Goal: Task Accomplishment & Management: Manage account settings

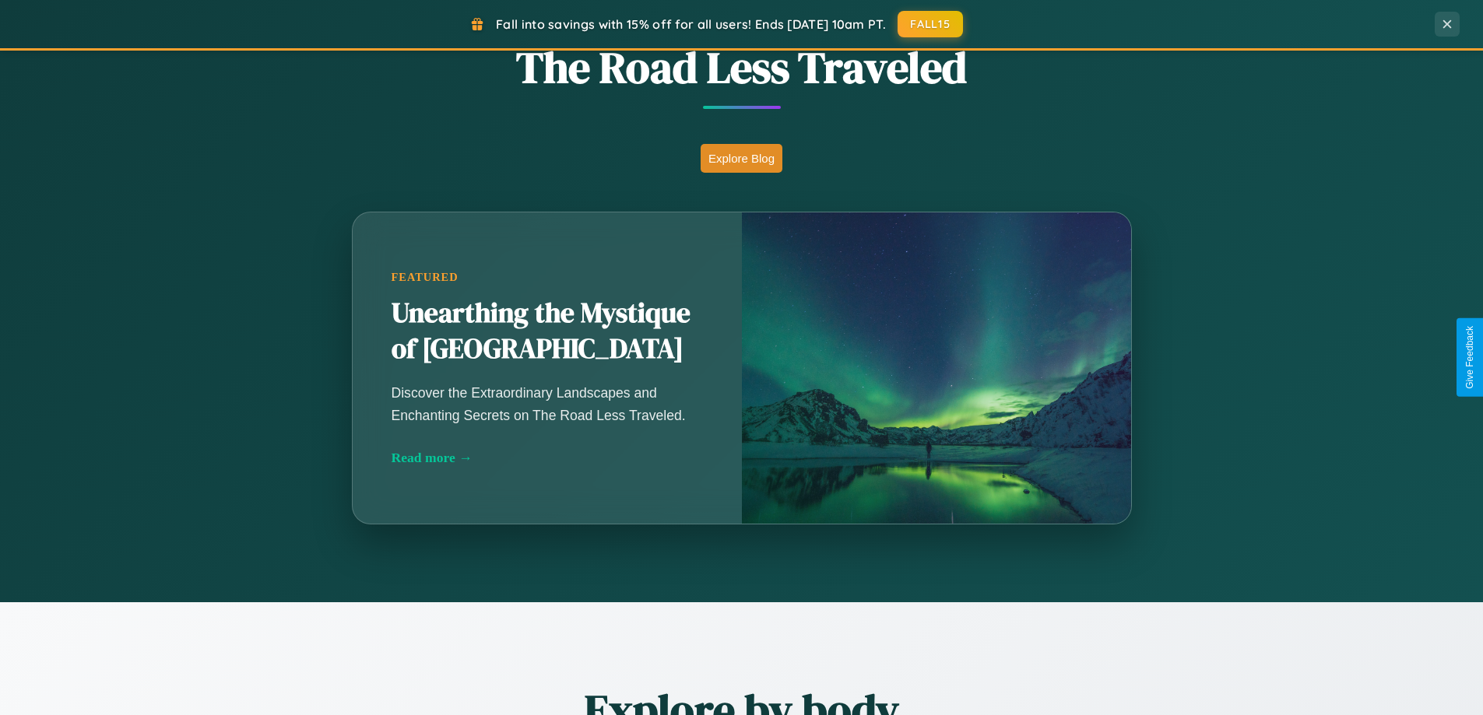
scroll to position [1371, 0]
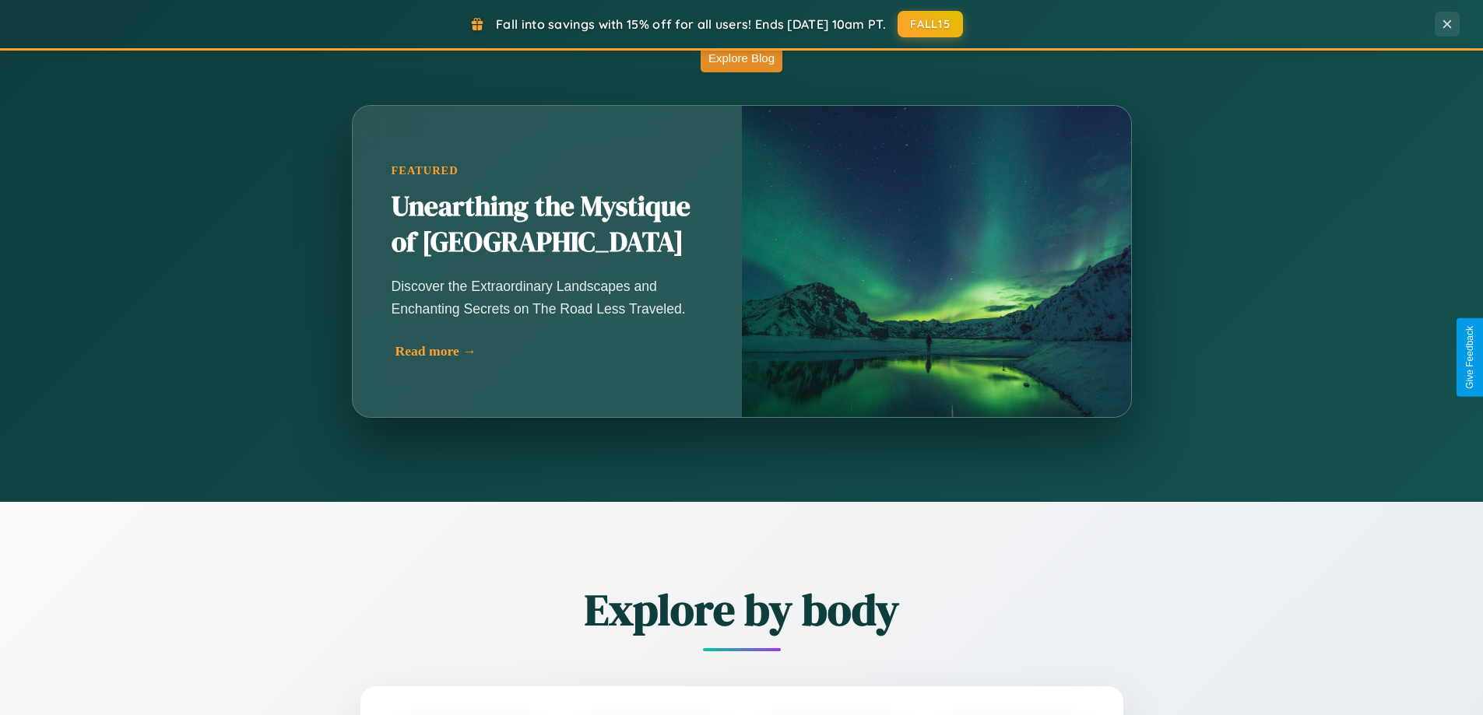
click at [549, 351] on div "Read more →" at bounding box center [550, 351] width 311 height 16
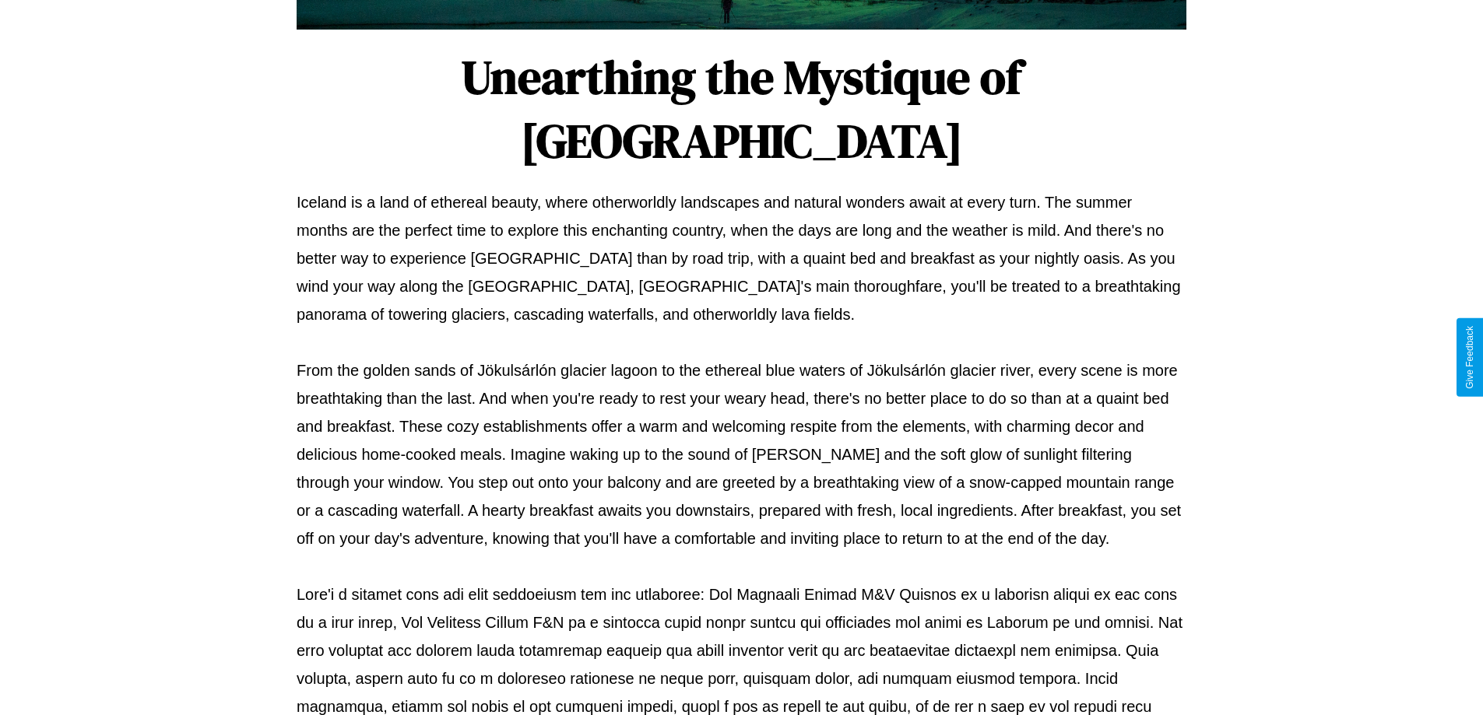
scroll to position [504, 0]
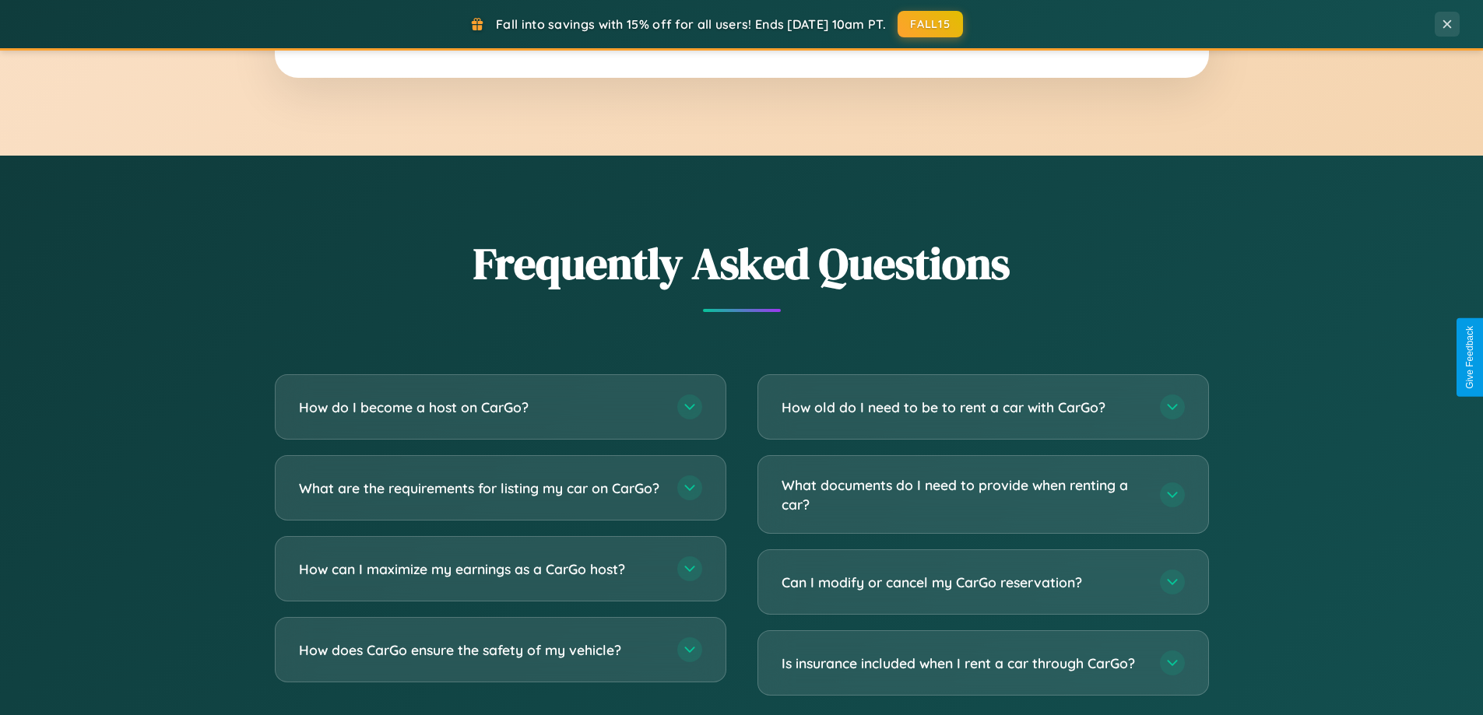
scroll to position [2995, 0]
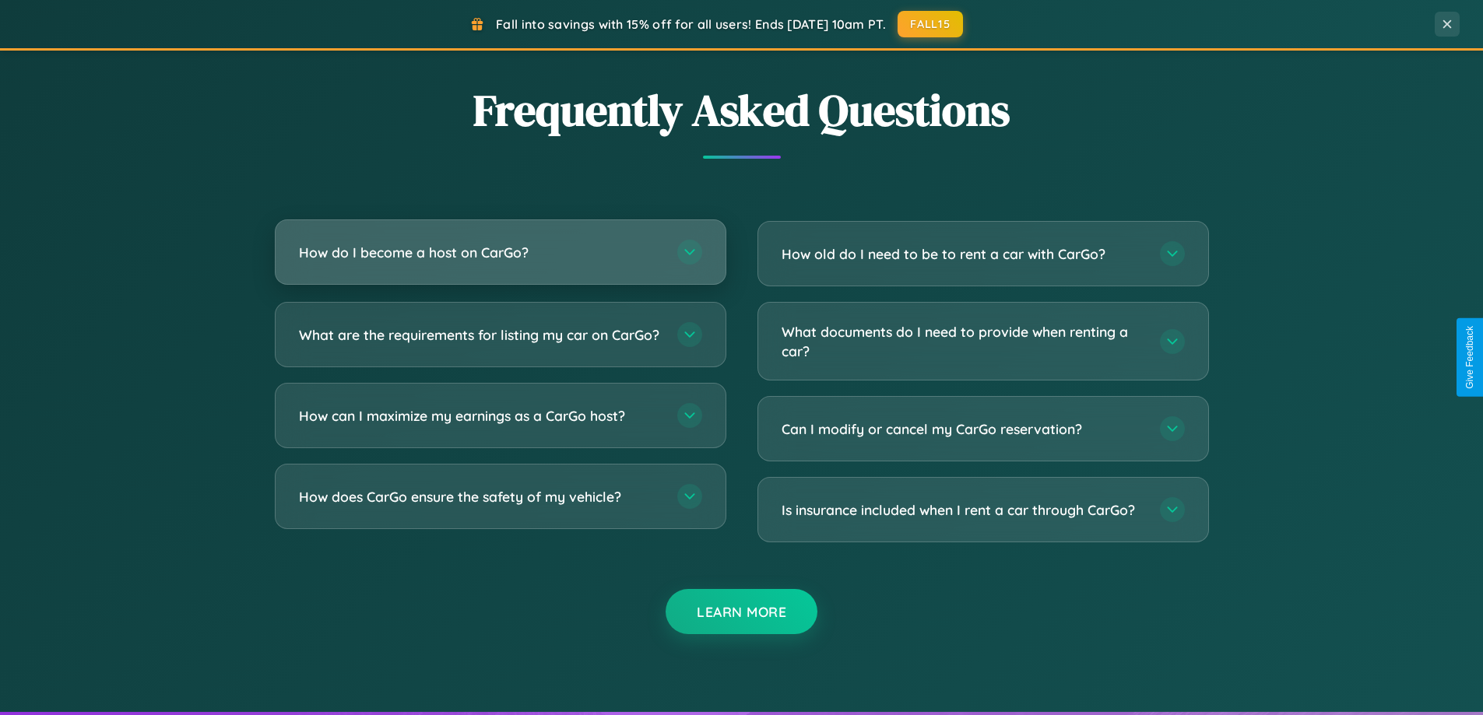
click at [500, 252] on h3 "How do I become a host on CarGo?" at bounding box center [480, 252] width 363 height 19
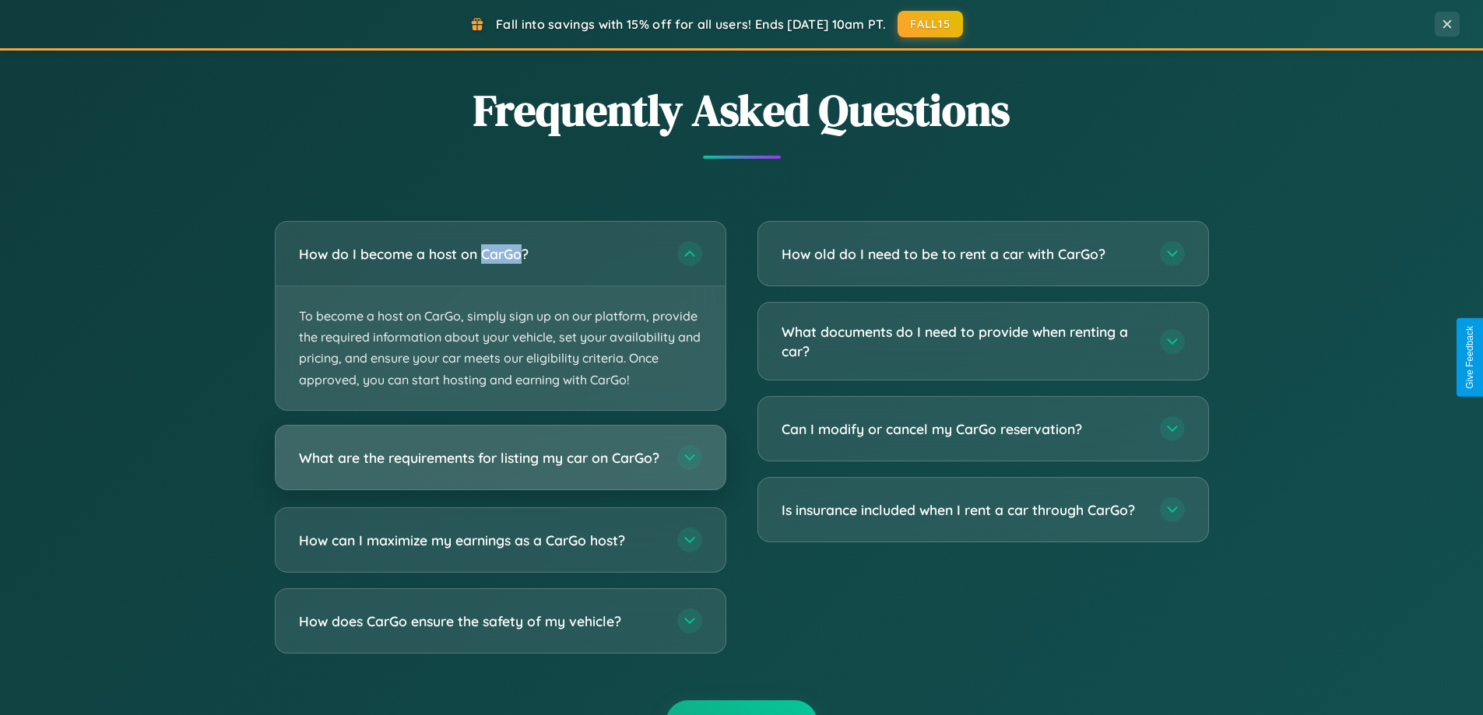
click at [500, 465] on h3 "What are the requirements for listing my car on CarGo?" at bounding box center [480, 457] width 363 height 19
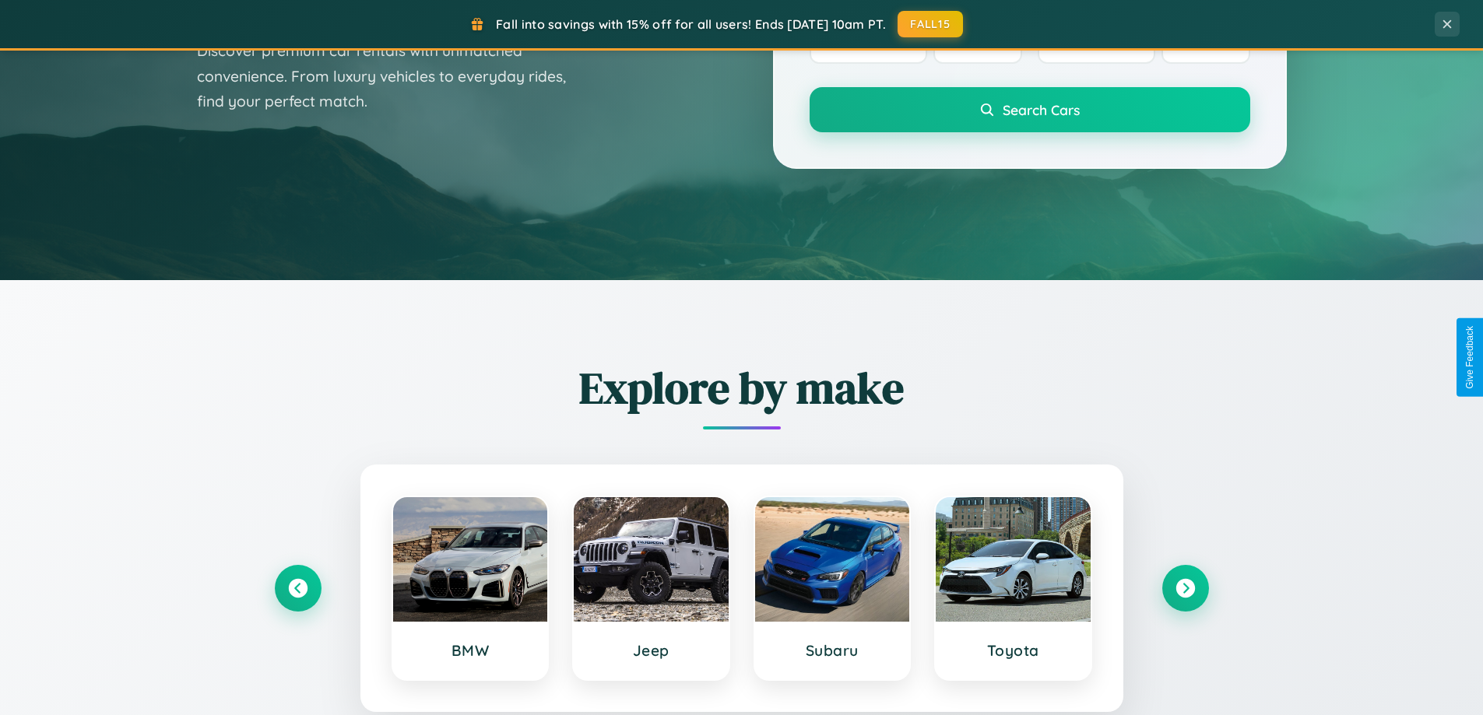
scroll to position [0, 0]
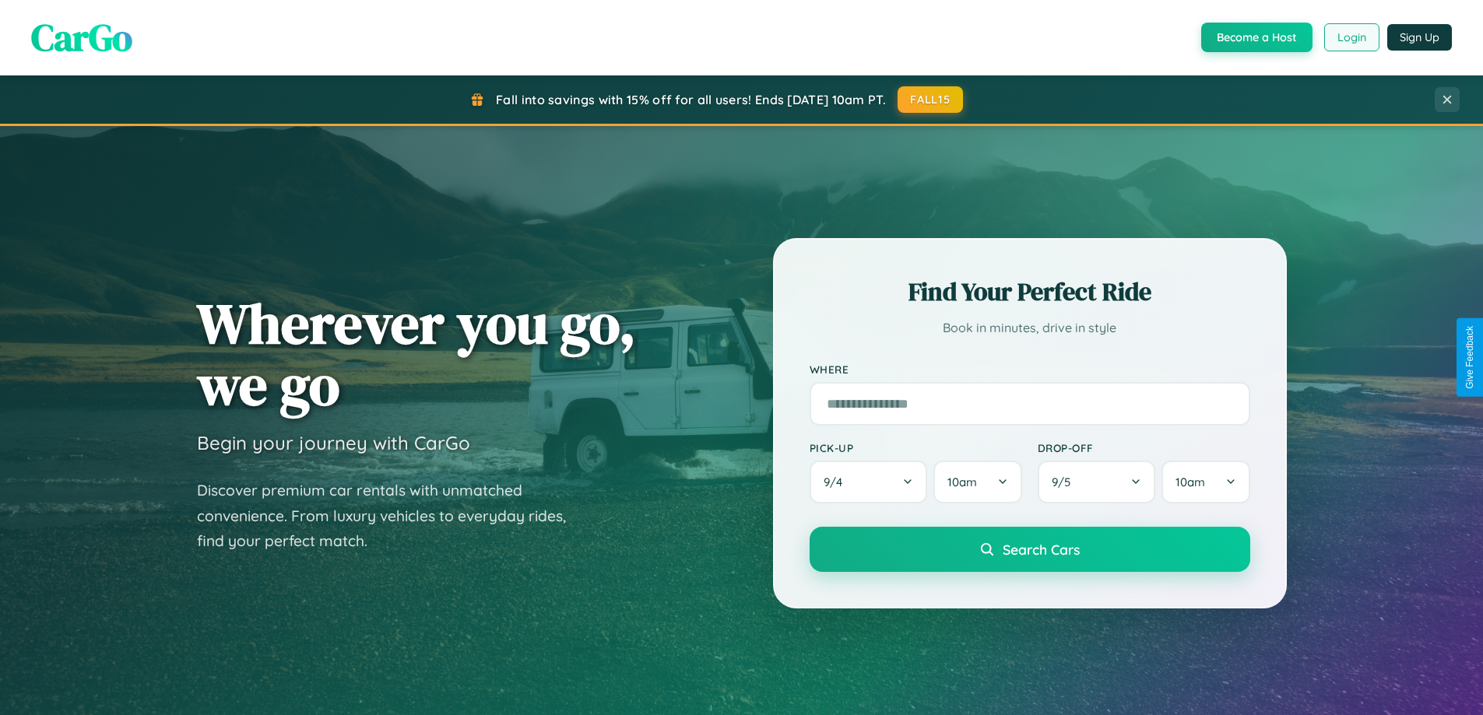
click at [1350, 37] on button "Login" at bounding box center [1351, 37] width 55 height 28
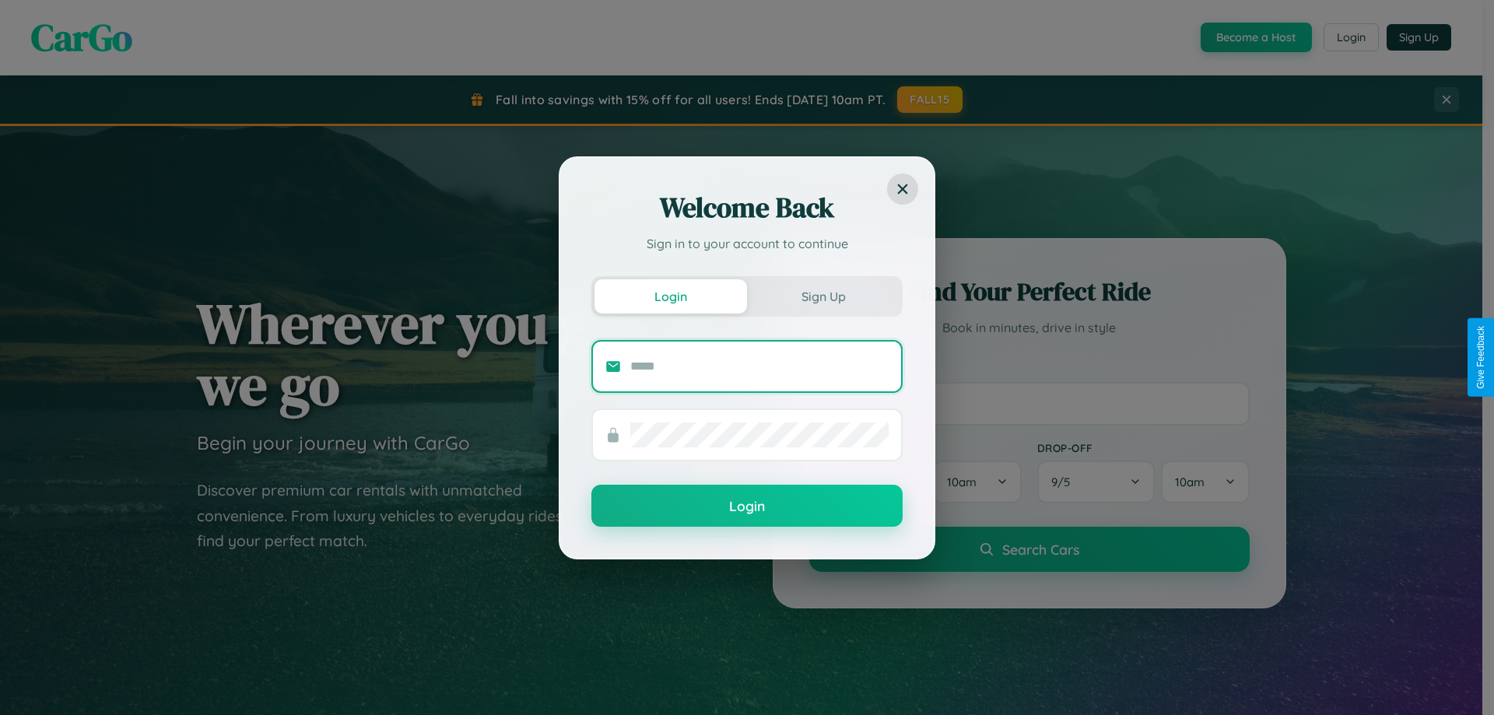
click at [760, 366] on input "text" at bounding box center [759, 366] width 258 height 25
type input "**********"
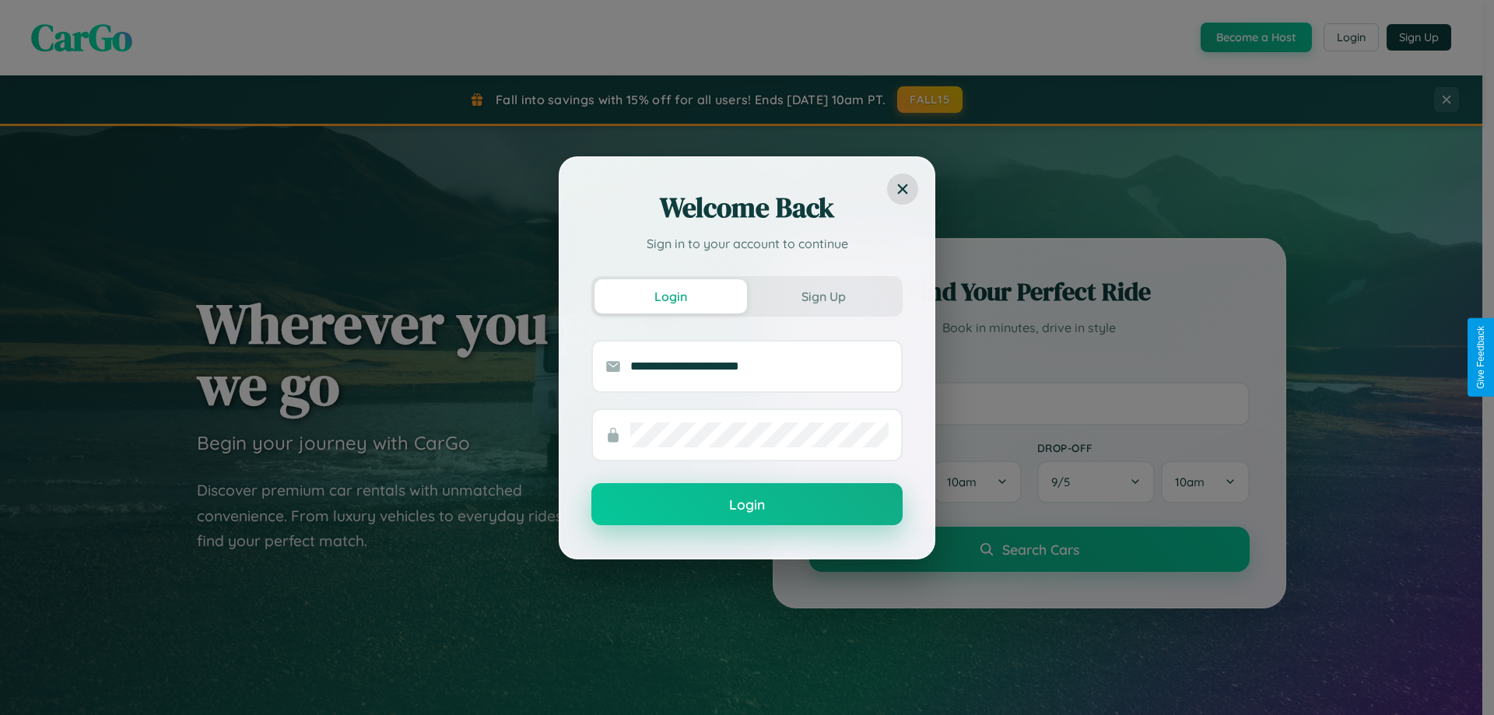
click at [747, 505] on button "Login" at bounding box center [747, 504] width 311 height 42
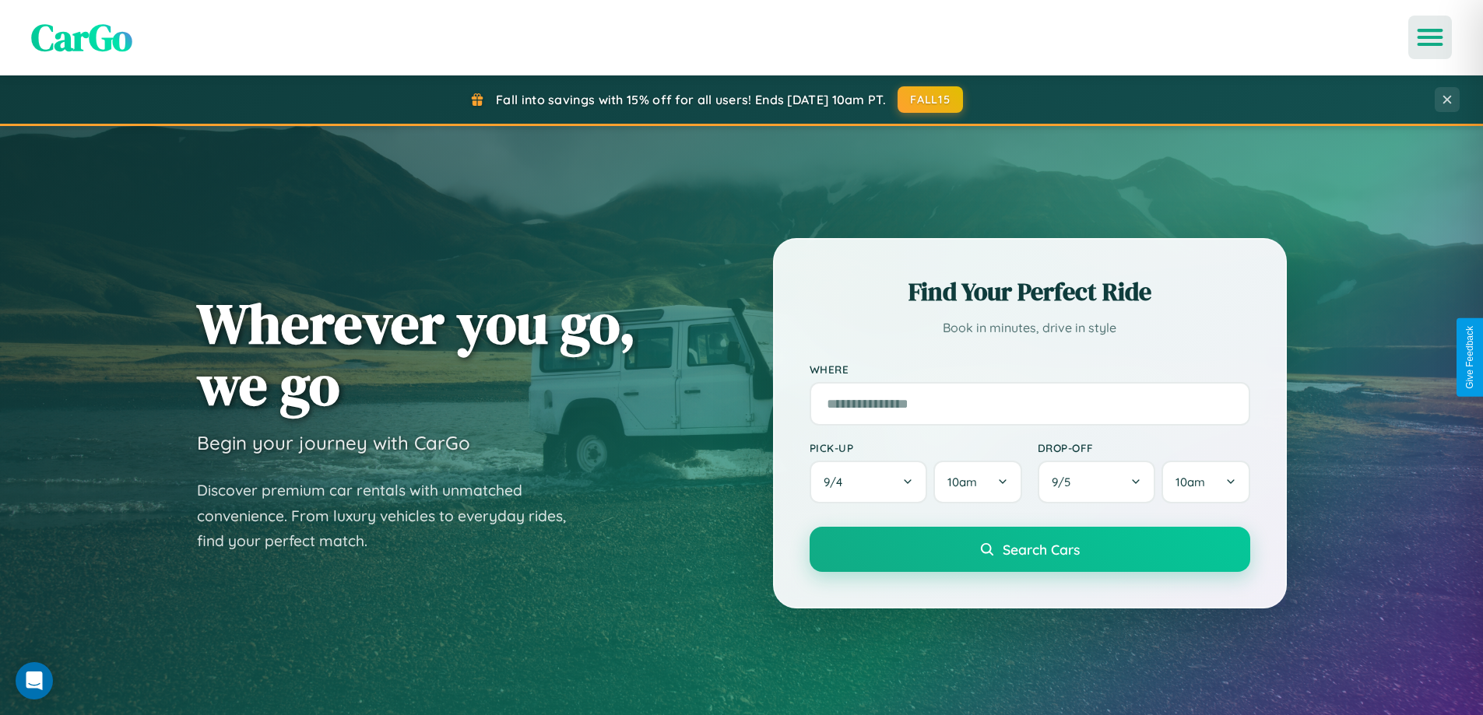
click at [1430, 37] on icon "Open menu" at bounding box center [1430, 37] width 23 height 14
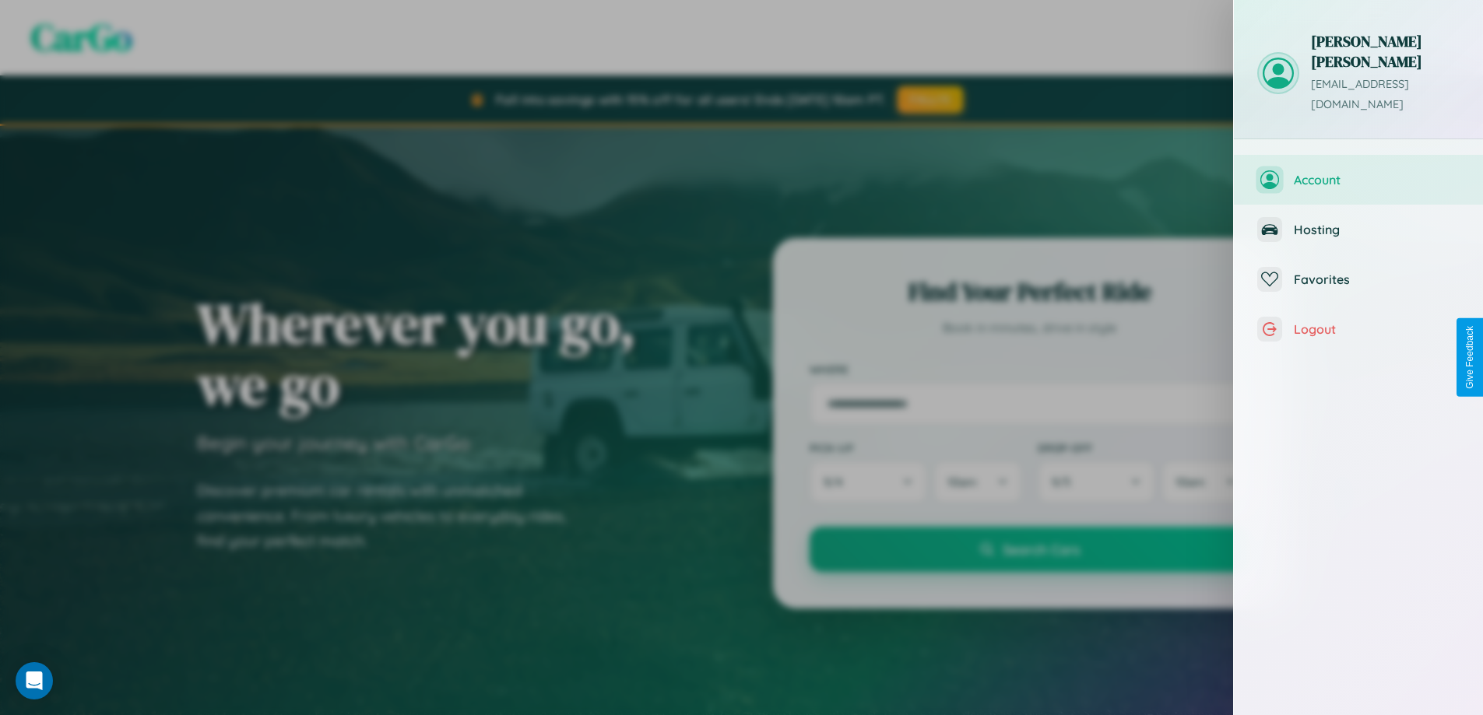
click at [1358, 172] on span "Account" at bounding box center [1377, 180] width 166 height 16
